Goal: Task Accomplishment & Management: Complete application form

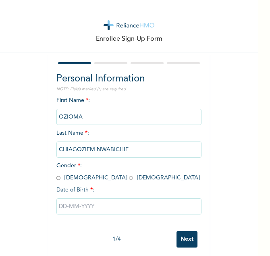
click at [115, 97] on div "First Name * : OZIOMA Last Name * : [PERSON_NAME] Gender * : [DEMOGRAPHIC_DATA]…" at bounding box center [128, 161] width 145 height 131
click at [98, 99] on div "First Name * : OZIOMA Last Name * : [PERSON_NAME] Gender * : [DEMOGRAPHIC_DATA]…" at bounding box center [128, 161] width 145 height 131
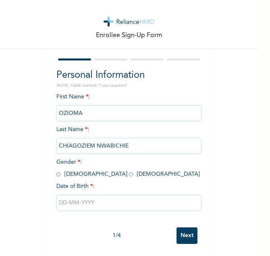
click at [129, 171] on input "radio" at bounding box center [131, 175] width 4 height 8
radio input "true"
click at [69, 197] on input "text" at bounding box center [128, 203] width 145 height 16
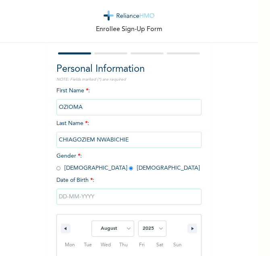
scroll to position [93, 0]
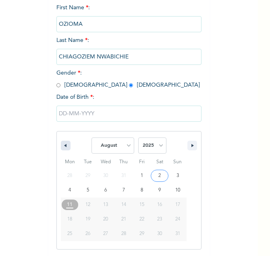
click at [62, 146] on icon "button" at bounding box center [64, 145] width 4 height 3
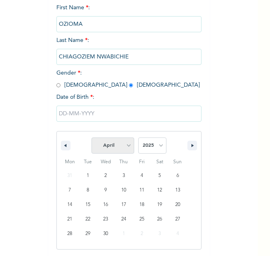
click at [125, 145] on select "January February March April May June July August September October November De…" at bounding box center [113, 145] width 43 height 16
select select "5"
click at [92, 138] on select "January February March April May June July August September October November De…" at bounding box center [113, 145] width 43 height 16
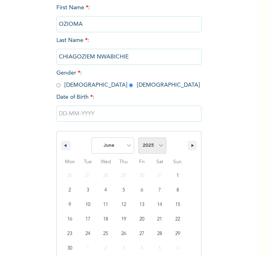
click at [160, 146] on select "2025 2024 2023 2022 2021 2020 2019 2018 2017 2016 2015 2014 2013 2012 2011 2010…" at bounding box center [152, 145] width 28 height 16
select select "1994"
click at [138, 138] on select "2025 2024 2023 2022 2021 2020 2019 2018 2017 2016 2015 2014 2013 2012 2011 2010…" at bounding box center [152, 145] width 28 height 16
type input "[DATE]"
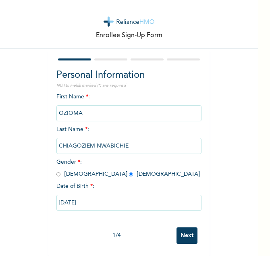
scroll to position [10, 0]
click at [185, 229] on input "Next" at bounding box center [187, 235] width 21 height 17
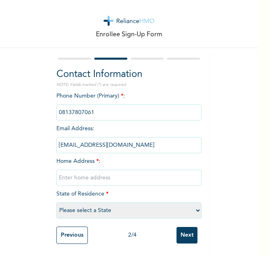
click at [105, 157] on div "Phone Number (Primary) * : Email Address : [EMAIL_ADDRESS][DOMAIN_NAME] Home Ad…" at bounding box center [128, 157] width 145 height 131
click at [104, 153] on div "Phone Number (Primary) * : Email Address : [EMAIL_ADDRESS][DOMAIN_NAME] Home Ad…" at bounding box center [128, 157] width 145 height 131
click at [100, 154] on div "Phone Number (Primary) * : Email Address : [EMAIL_ADDRESS][DOMAIN_NAME] Home Ad…" at bounding box center [128, 157] width 145 height 131
click at [56, 173] on input "text" at bounding box center [128, 178] width 145 height 16
click at [125, 172] on input "18 CHIEF [PERSON_NAME] OPUTECRESCE" at bounding box center [128, 178] width 145 height 16
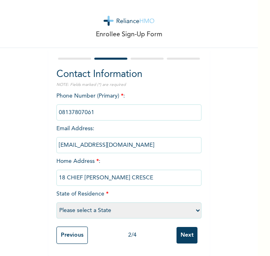
click at [147, 175] on input "18 CHIEF [PERSON_NAME] CRESCE" at bounding box center [128, 178] width 145 height 16
type input "18 CHIEF [PERSON_NAME], GREEFIELD ESTATE, [GEOGRAPHIC_DATA], [GEOGRAPHIC_DATA],…"
click at [112, 204] on select "Please select a State [PERSON_NAME] (FCT) [PERSON_NAME] Ibom [GEOGRAPHIC_DATA] …" at bounding box center [128, 210] width 145 height 16
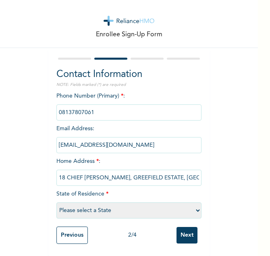
click at [112, 204] on select "Please select a State [PERSON_NAME] (FCT) [PERSON_NAME] Ibom [GEOGRAPHIC_DATA] …" at bounding box center [128, 210] width 145 height 16
select select "25"
click at [56, 202] on select "Please select a State [PERSON_NAME] (FCT) [PERSON_NAME] Ibom [GEOGRAPHIC_DATA] …" at bounding box center [128, 210] width 145 height 16
click at [189, 231] on input "Next" at bounding box center [187, 235] width 21 height 17
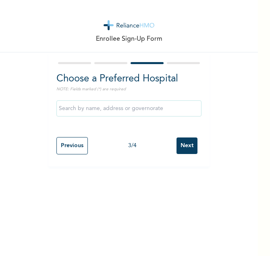
click at [81, 110] on input "text" at bounding box center [128, 108] width 145 height 16
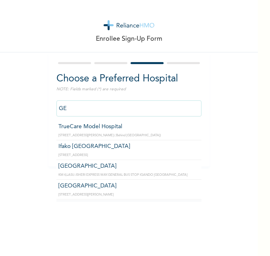
type input "G"
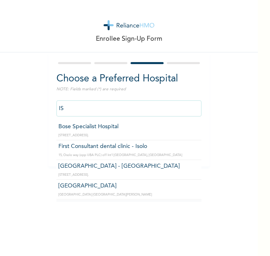
type input "I"
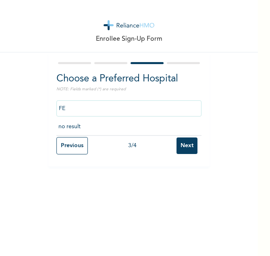
type input "F"
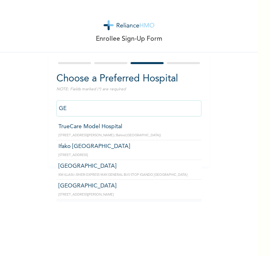
type input "G"
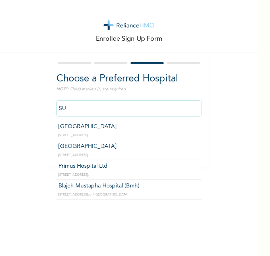
type input "S"
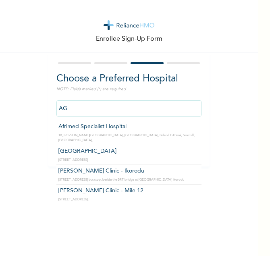
type input "A"
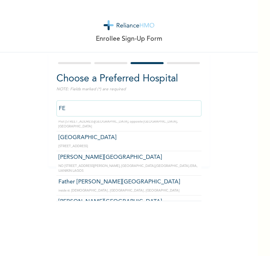
scroll to position [162, 0]
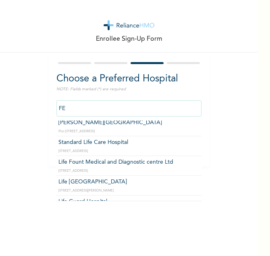
type input "F"
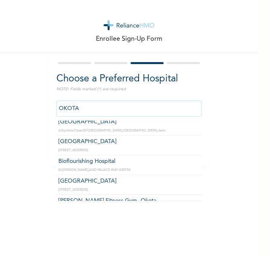
scroll to position [53, 0]
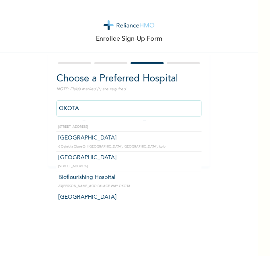
type input "OKOTA"
